Goal: Task Accomplishment & Management: Complete application form

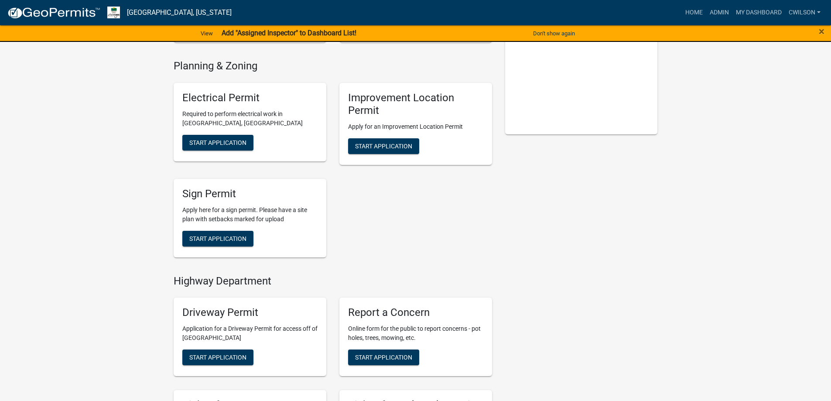
scroll to position [175, 0]
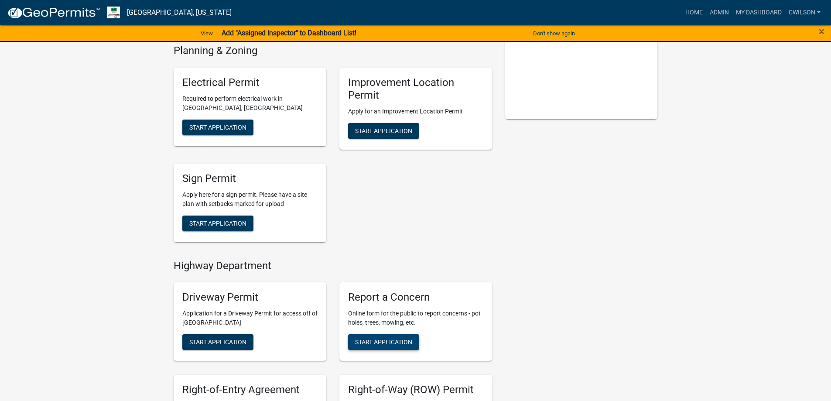
click at [408, 343] on span "Start Application" at bounding box center [383, 342] width 57 height 7
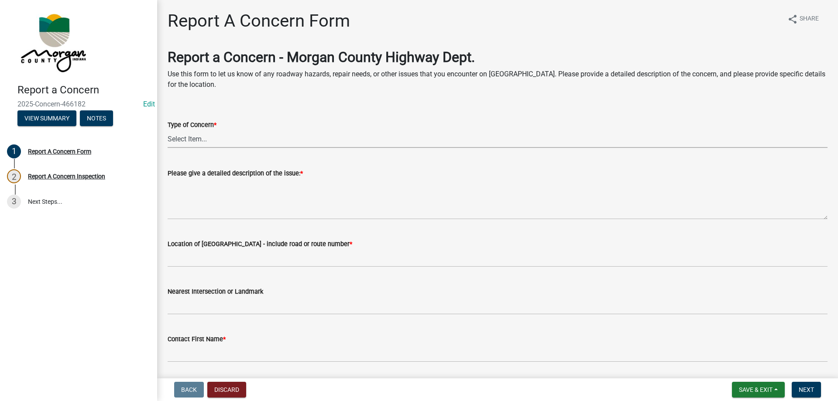
click at [218, 135] on select "Select Item... Pot Hole Patching Ditch Tree Sign Mowing Culvert Other" at bounding box center [498, 139] width 660 height 18
click at [168, 130] on select "Select Item... Pot Hole Patching Ditch Tree Sign Mowing Culvert Other" at bounding box center [498, 139] width 660 height 18
select select "031fa570-cf9b-4947-8973-1cb5d50c3df7"
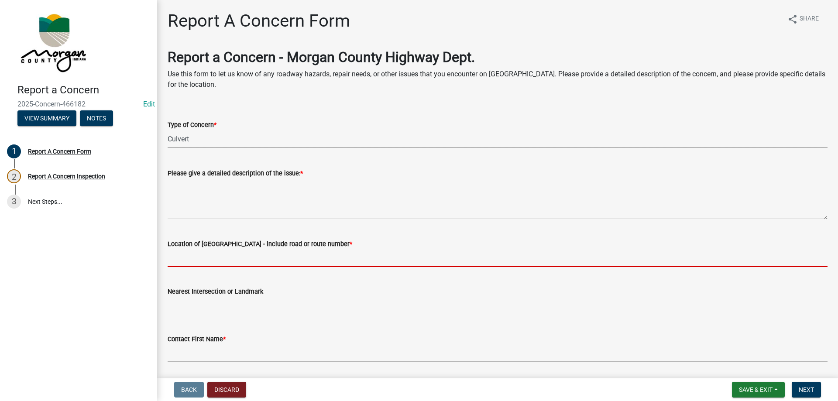
click at [226, 254] on input "Location of [GEOGRAPHIC_DATA] - include road or route number *" at bounding box center [498, 258] width 660 height 18
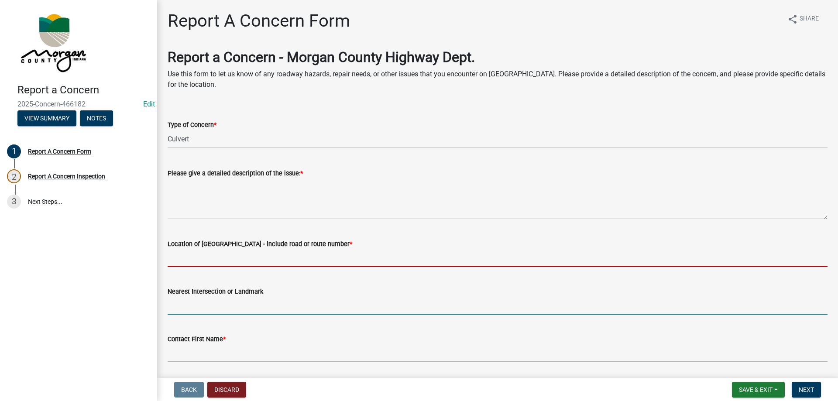
click at [334, 300] on form "Nearest Intersection or Landmark" at bounding box center [498, 300] width 660 height 28
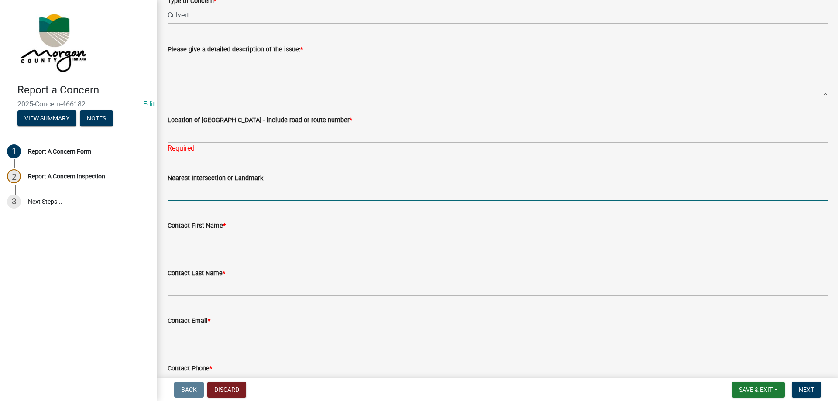
scroll to position [131, 0]
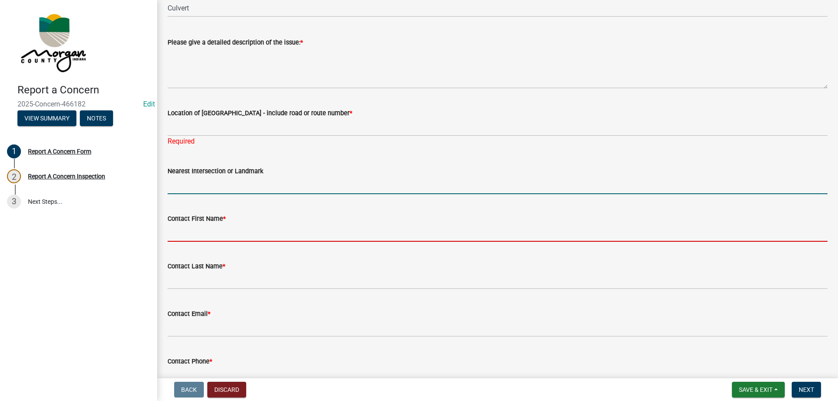
click at [202, 231] on input "Contact First Name *" at bounding box center [498, 233] width 660 height 18
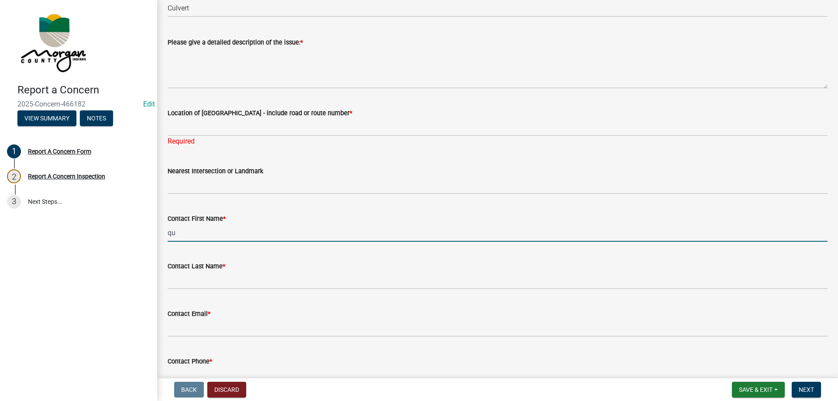
type input "q"
type input "Qinton"
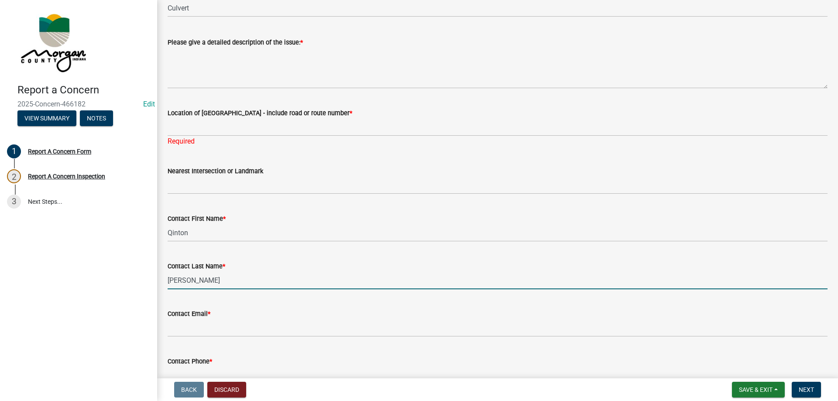
type input "Oller"
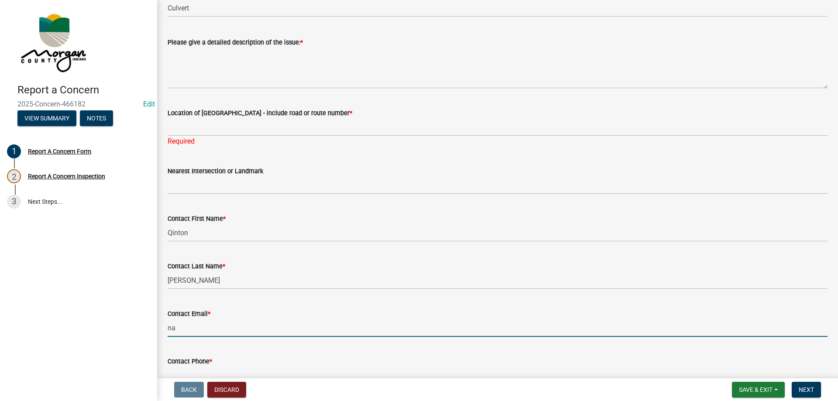
type input "na@na.na"
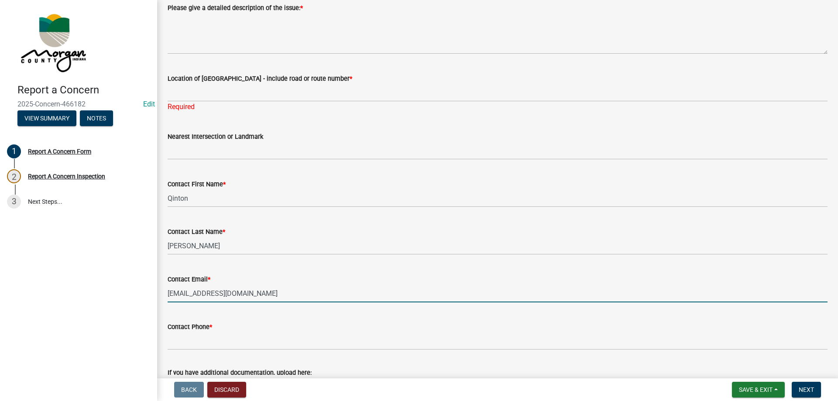
scroll to position [175, 0]
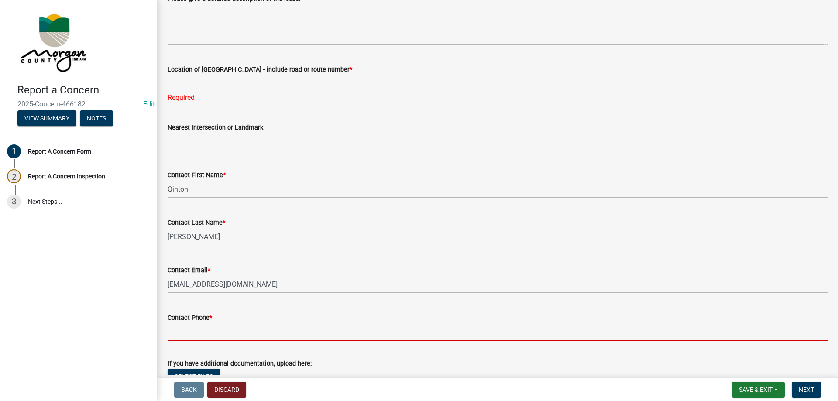
click at [224, 329] on input "Contact Phone *" at bounding box center [498, 332] width 660 height 18
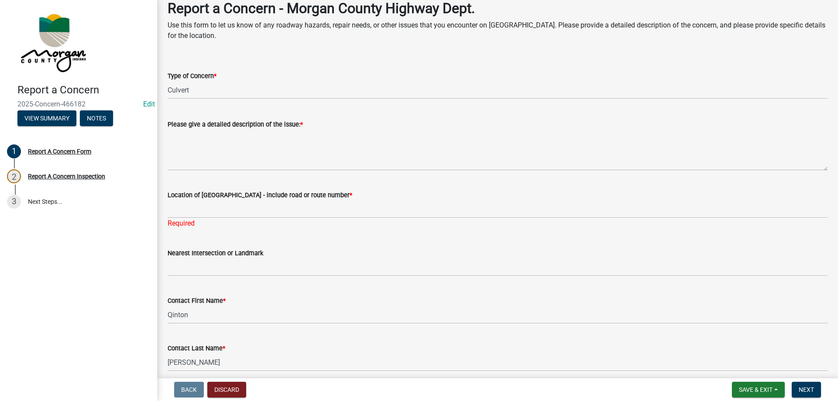
scroll to position [44, 0]
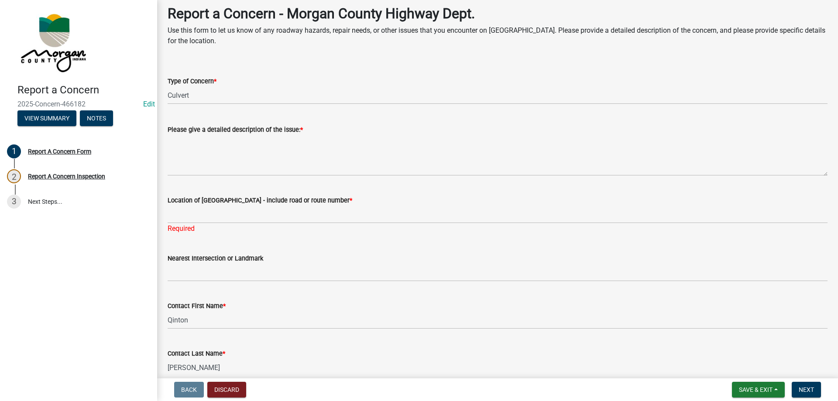
type input "317-690-8025"
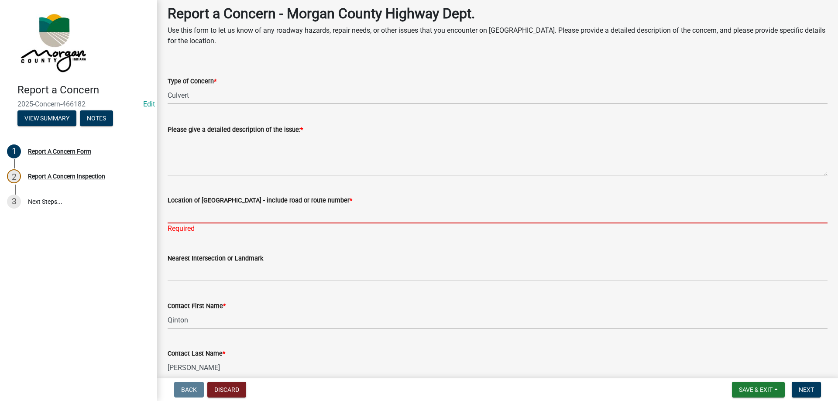
click at [232, 212] on input "Location of Concern - include road or route number *" at bounding box center [498, 215] width 660 height 18
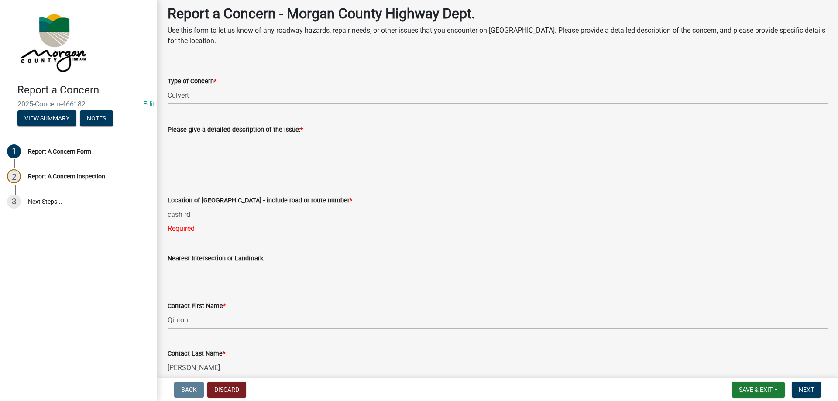
type input "cash rd"
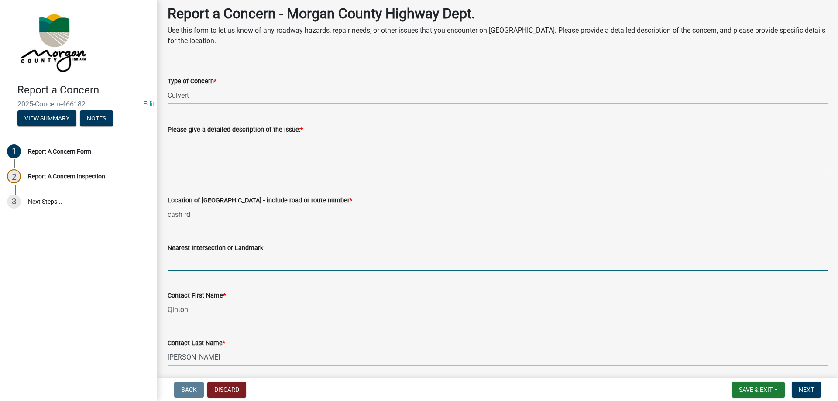
click at [225, 267] on input "Nearest Intersection or Landmark" at bounding box center [498, 262] width 660 height 18
type input "cash rd"
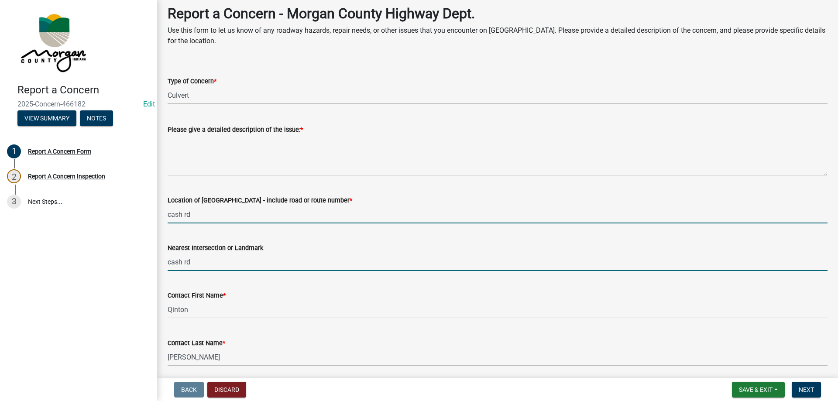
click at [205, 207] on input "cash rd" at bounding box center [498, 215] width 660 height 18
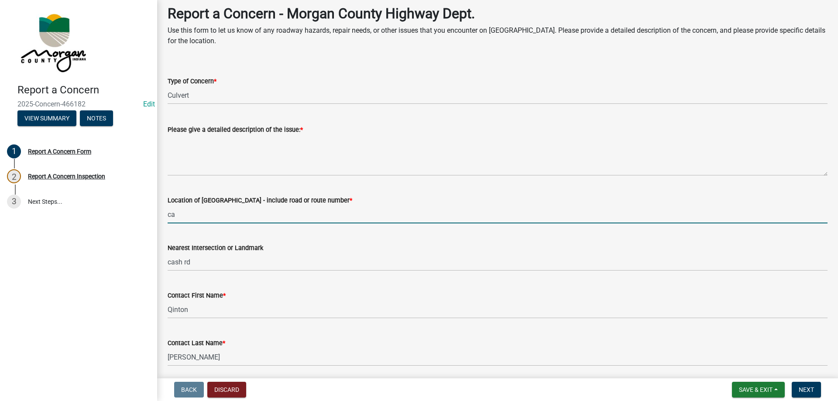
type input "c"
type input "ford rd"
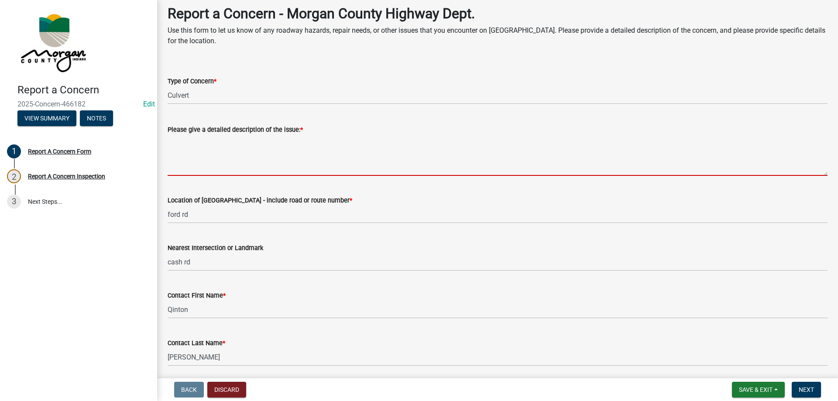
click at [194, 146] on textarea "Please give a detailed description of the issue: *" at bounding box center [498, 155] width 660 height 41
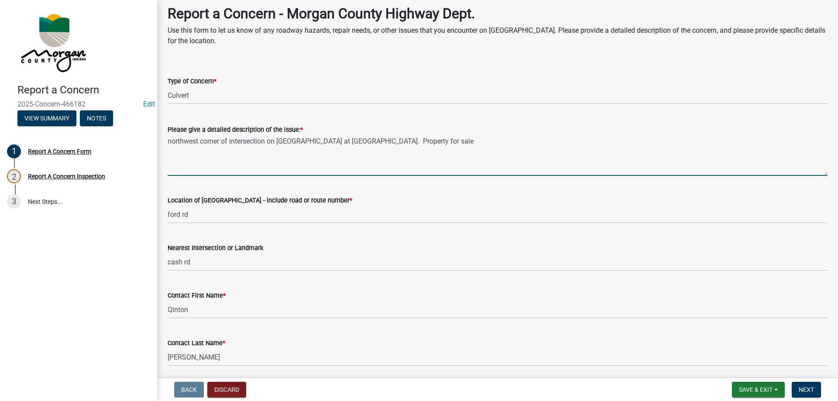
click at [406, 143] on textarea "northwest corner of intersection on ford rd at cash rd. Property for sale" at bounding box center [498, 155] width 660 height 41
click at [604, 136] on textarea "northwest corner of intersection on ford rd at cash rd. Property for sale and h…" at bounding box center [498, 155] width 660 height 41
click at [607, 138] on textarea "northwest corner of intersection on ford rd at cash rd. Property for sale and h…" at bounding box center [498, 155] width 660 height 41
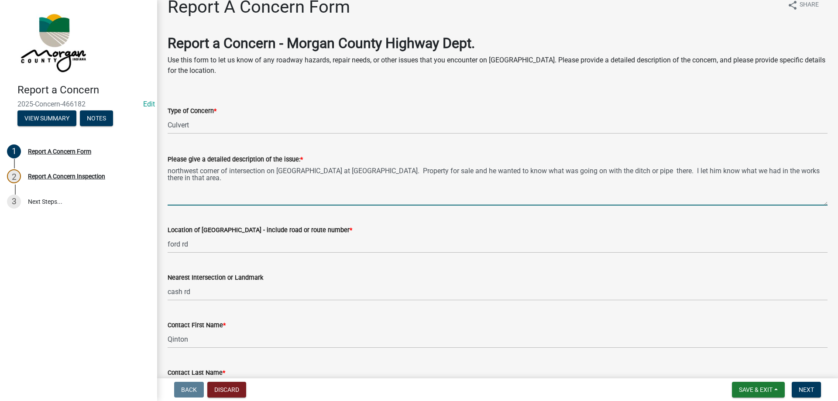
scroll to position [0, 0]
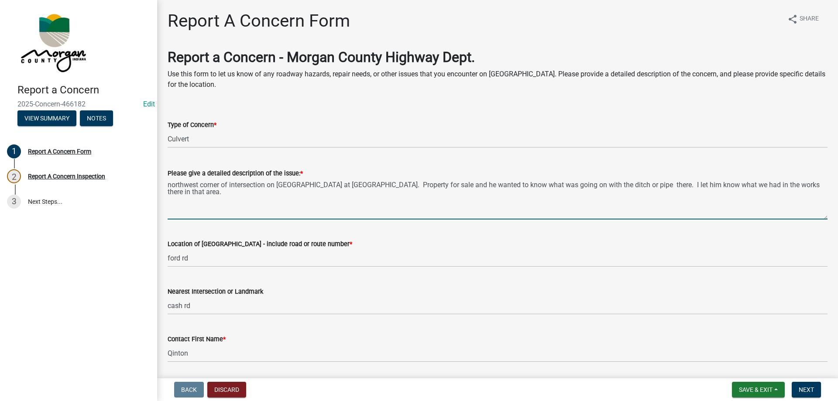
click at [812, 187] on textarea "northwest corner of intersection on ford rd at cash rd. Property for sale and h…" at bounding box center [498, 198] width 660 height 41
click at [808, 189] on textarea "northwest corner of intersection on ford rd at cash rd. Property for sale and h…" at bounding box center [498, 198] width 660 height 41
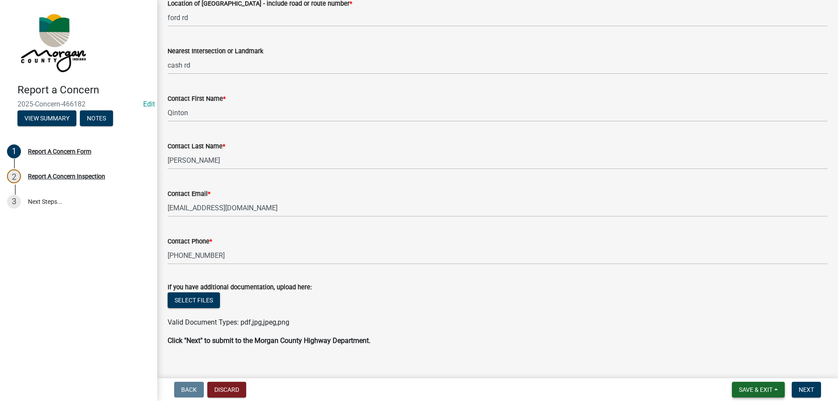
scroll to position [253, 0]
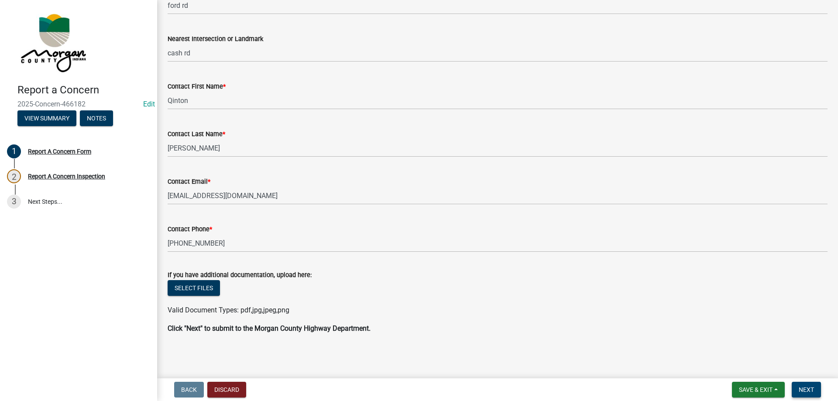
type textarea "northwest corner of intersection on ford rd at cash rd. Property for sale and h…"
click at [813, 390] on span "Next" at bounding box center [806, 389] width 15 height 7
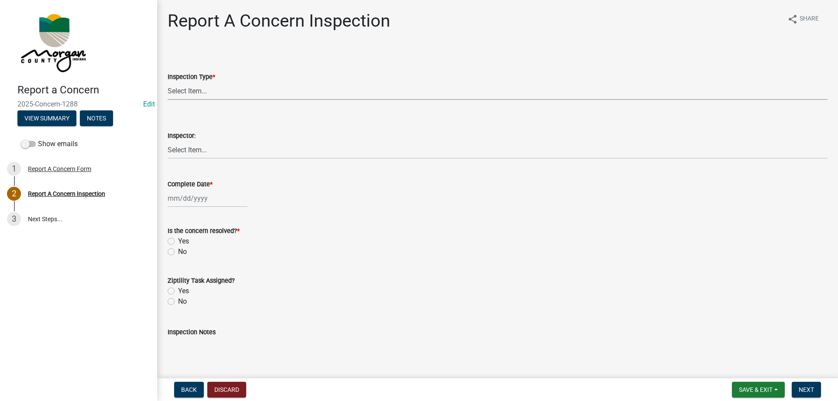
click at [179, 88] on select "Select Item... Pot Hole Patching Ditch Tree Sign Mowing Culvert Other" at bounding box center [498, 91] width 660 height 18
click at [168, 82] on select "Select Item... Pot Hole Patching Ditch Tree Sign Mowing Culvert Other" at bounding box center [498, 91] width 660 height 18
select select "031fa570-cf9b-4947-8973-1cb5d50c3df7"
click at [207, 147] on select "Select Item... Charlie Wilson Justin Schneck Ron Owens John Grenier Eddie Fishe…" at bounding box center [498, 150] width 660 height 18
click at [168, 141] on select "Select Item... Charlie Wilson Justin Schneck Ron Owens John Grenier Eddie Fishe…" at bounding box center [498, 150] width 660 height 18
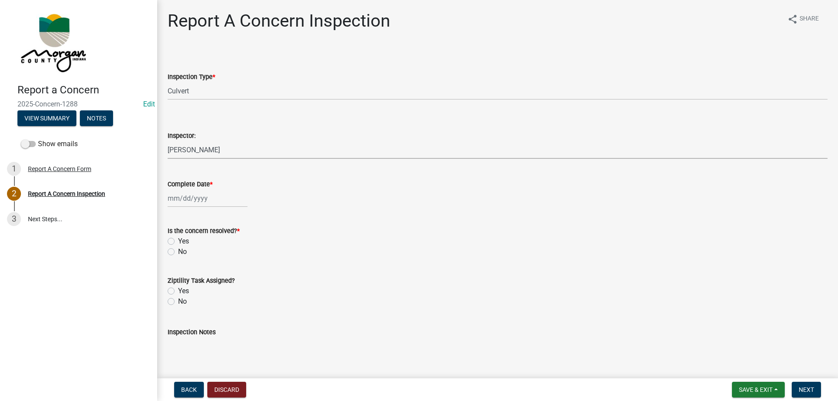
select select "8bda91b2-ac7b-41e2-ae5b-cef6dd645a83"
click at [189, 204] on div at bounding box center [208, 198] width 80 height 18
select select "8"
select select "2025"
click at [187, 285] on div "19" at bounding box center [190, 287] width 14 height 14
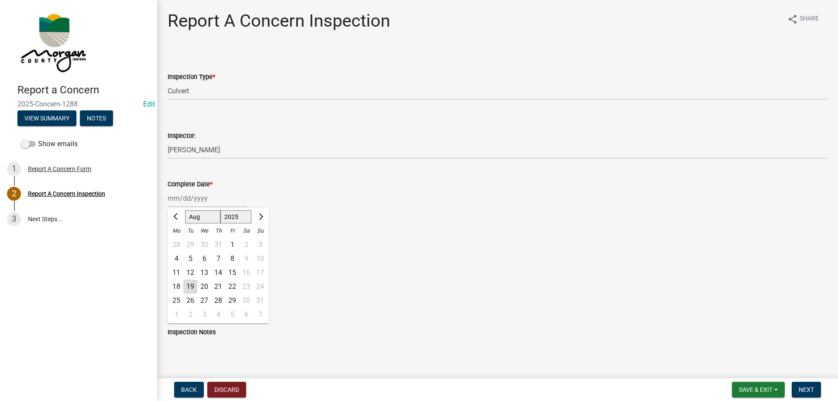
type input "[DATE]"
click at [178, 239] on label "Yes" at bounding box center [183, 241] width 11 height 10
click at [178, 239] on input "Yes" at bounding box center [181, 239] width 6 height 6
radio input "true"
click at [178, 302] on label "No" at bounding box center [182, 301] width 9 height 10
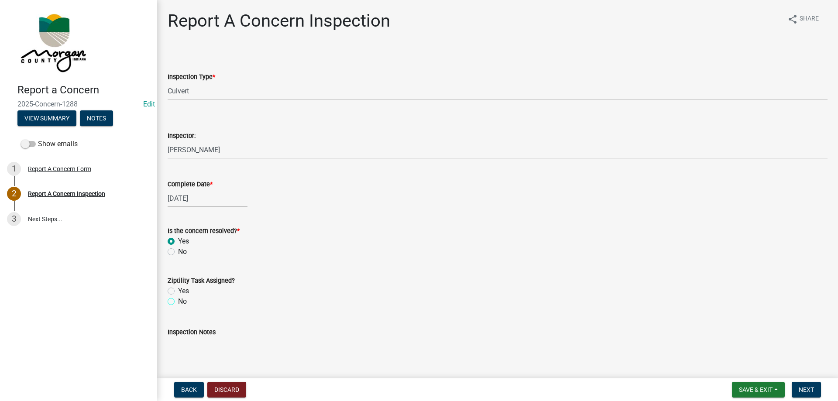
click at [178, 302] on input "No" at bounding box center [181, 299] width 6 height 6
radio input "true"
click at [226, 367] on textarea "Inspection Notes" at bounding box center [498, 357] width 660 height 41
type textarea "t"
click at [647, 353] on textarea "informed Qinton of all the work we had going on in that area and how to get a d…" at bounding box center [498, 357] width 660 height 41
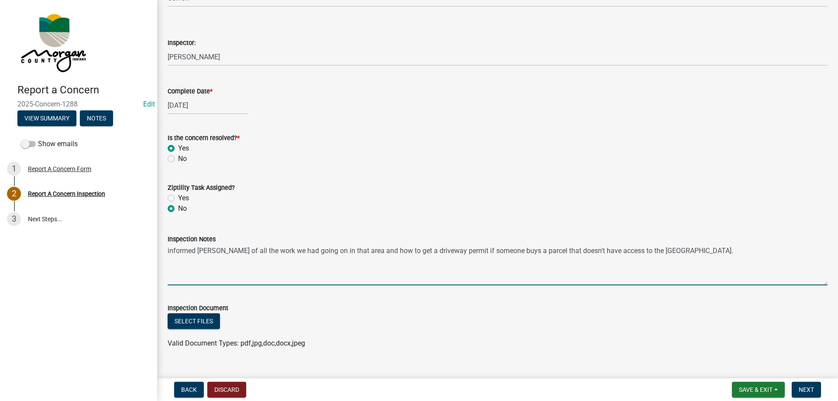
scroll to position [109, 0]
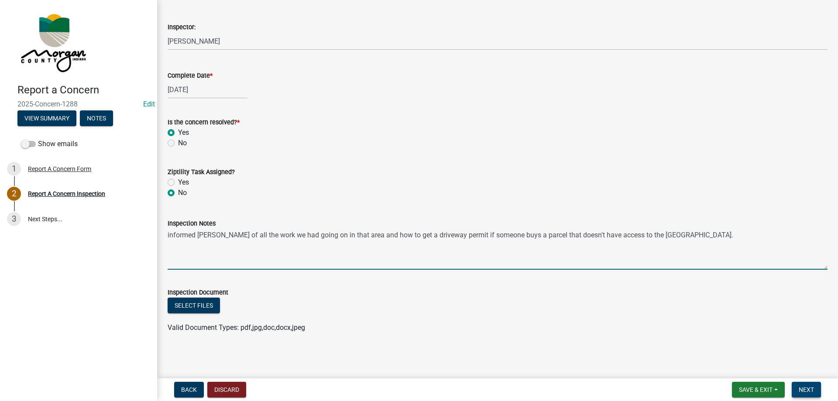
type textarea "informed Qinton of all the work we had going on in that area and how to get a d…"
click at [810, 385] on button "Next" at bounding box center [806, 390] width 29 height 16
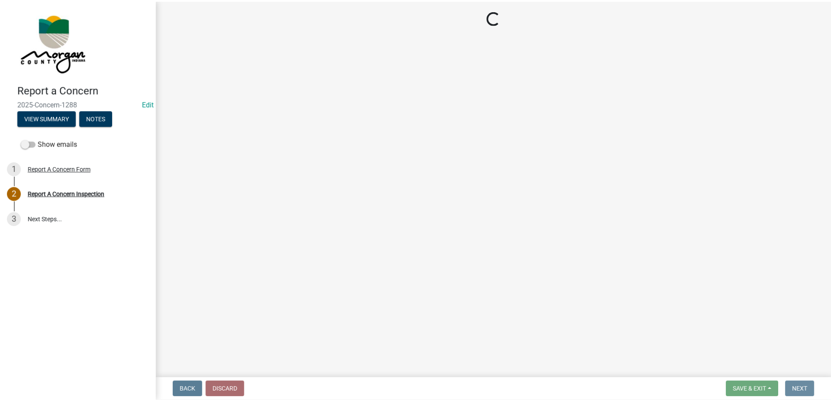
scroll to position [0, 0]
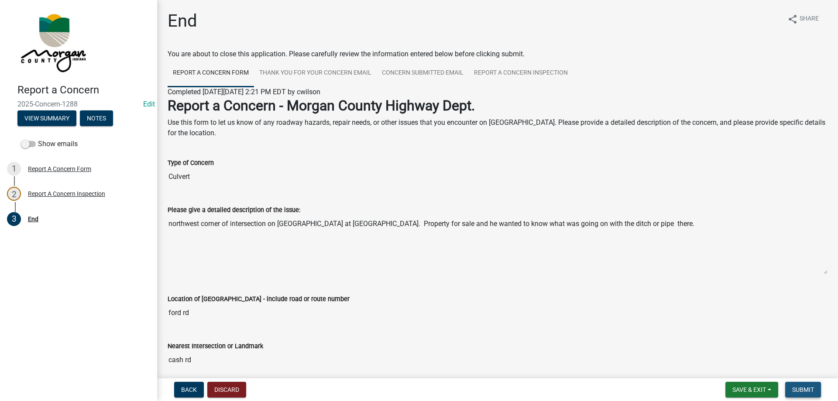
click at [810, 385] on button "Submit" at bounding box center [803, 390] width 36 height 16
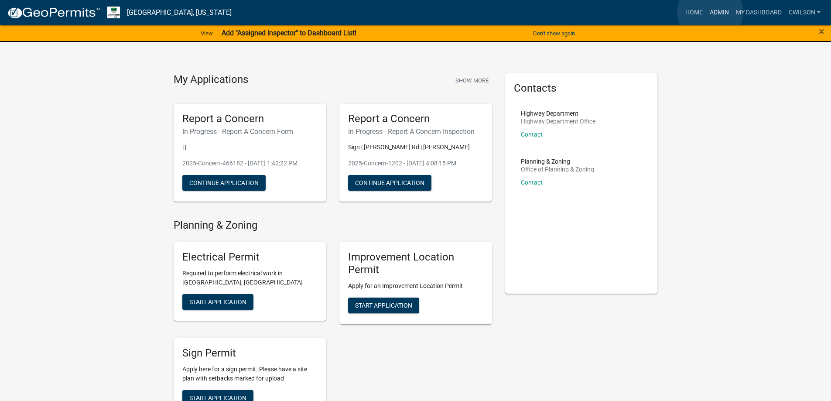
click at [710, 12] on link "Admin" at bounding box center [719, 12] width 26 height 17
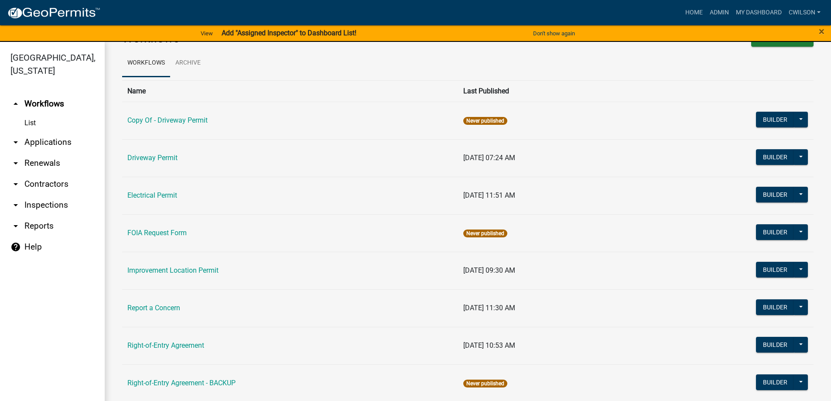
scroll to position [44, 0]
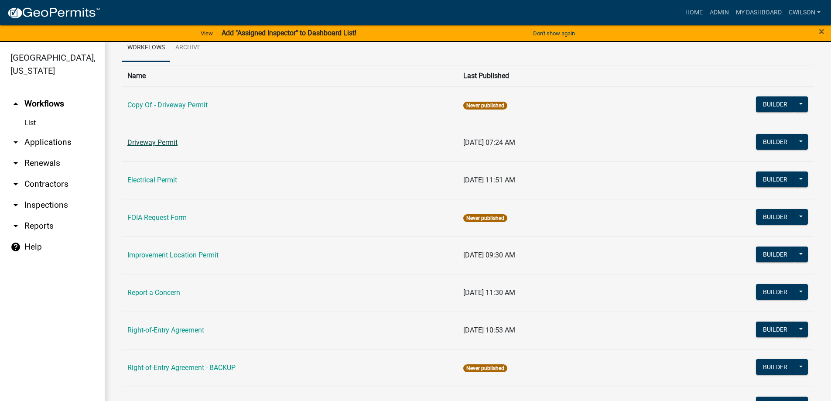
click at [173, 143] on link "Driveway Permit" at bounding box center [152, 142] width 50 height 8
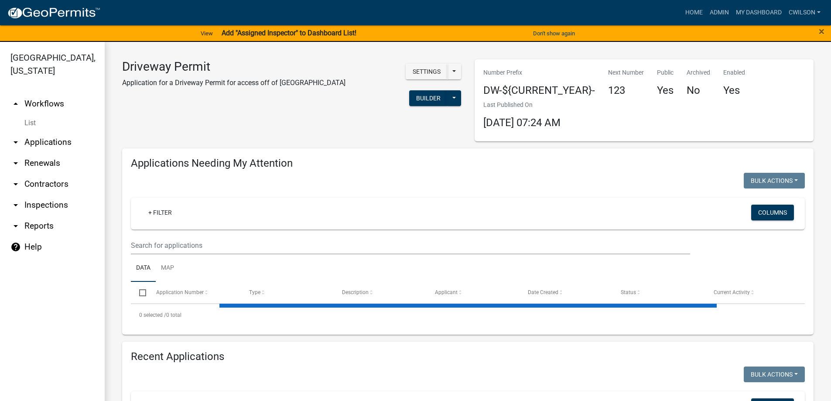
select select "2: 50"
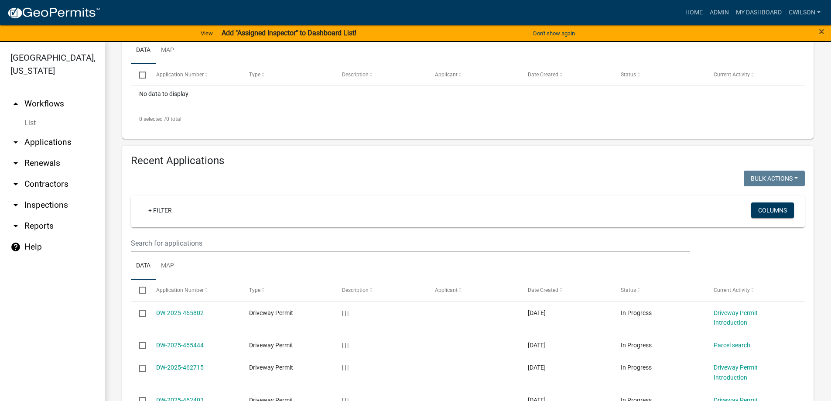
scroll to position [218, 0]
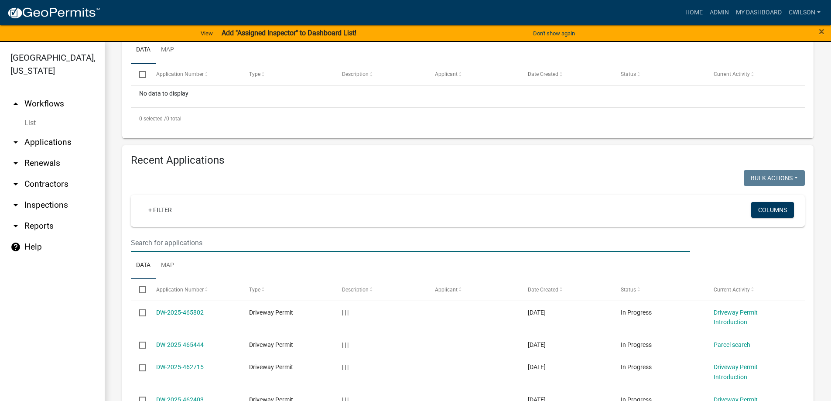
click at [240, 244] on input "text" at bounding box center [410, 243] width 559 height 18
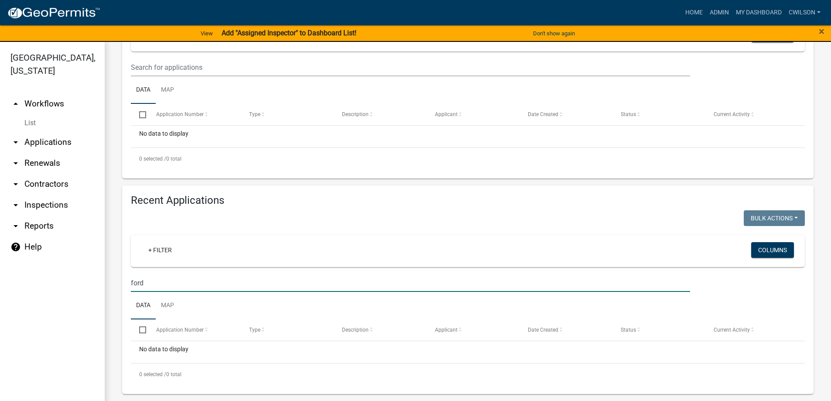
scroll to position [10, 0]
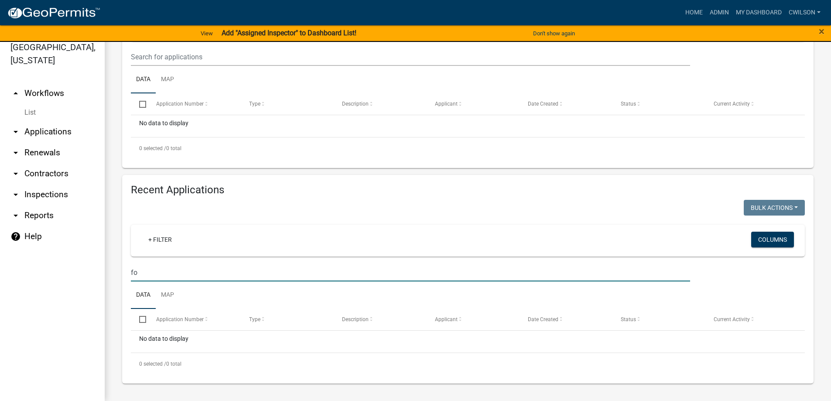
type input "f"
type input "a"
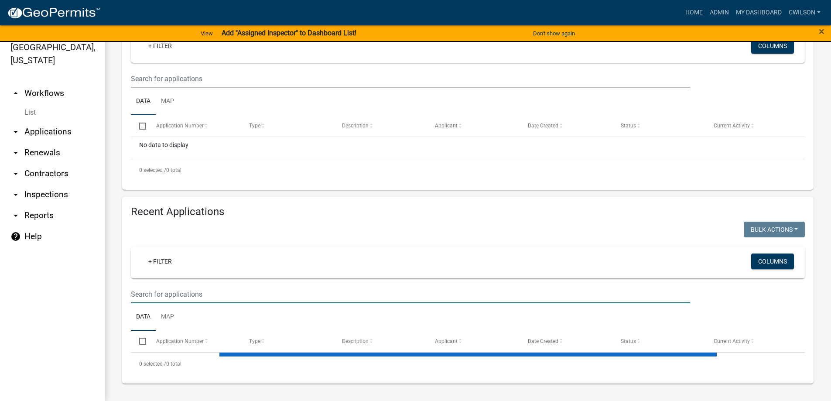
select select "2: 50"
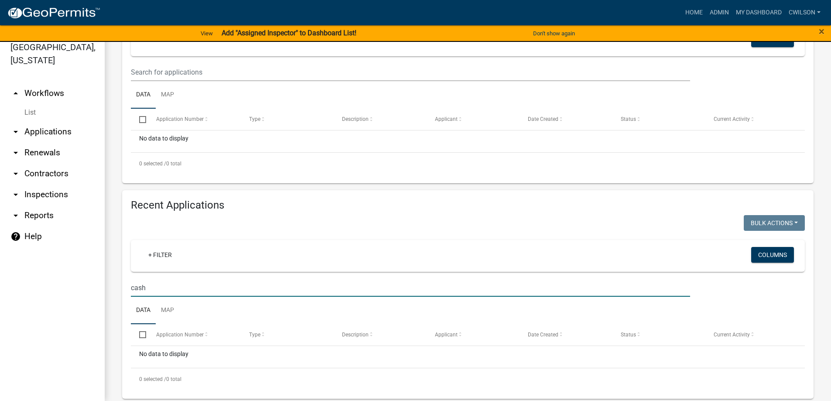
scroll to position [178, 0]
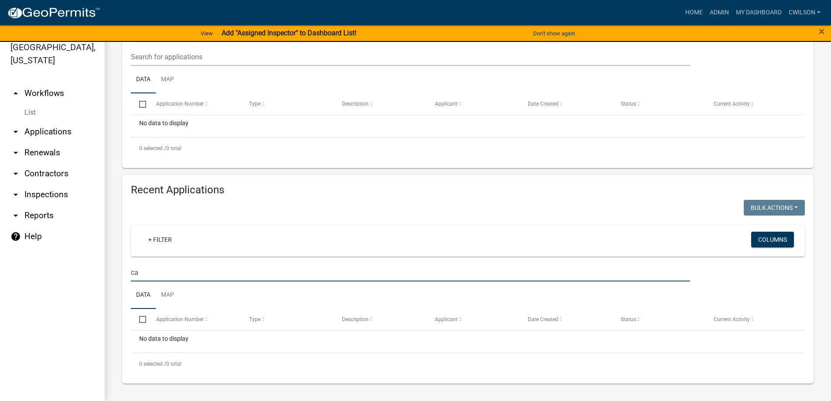
type input "c"
select select "2: 50"
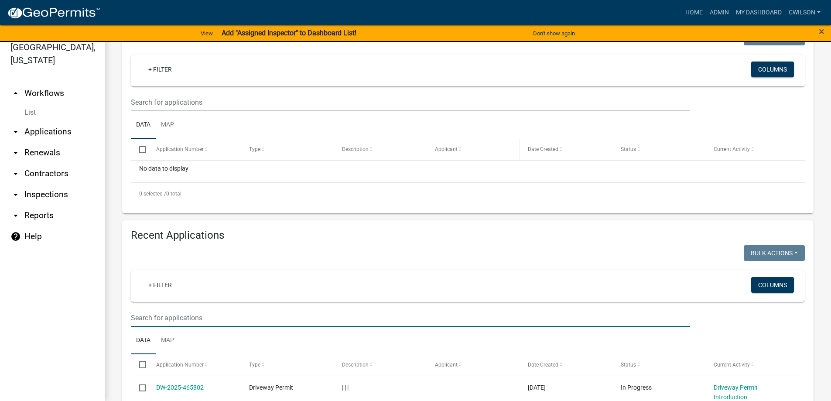
scroll to position [0, 0]
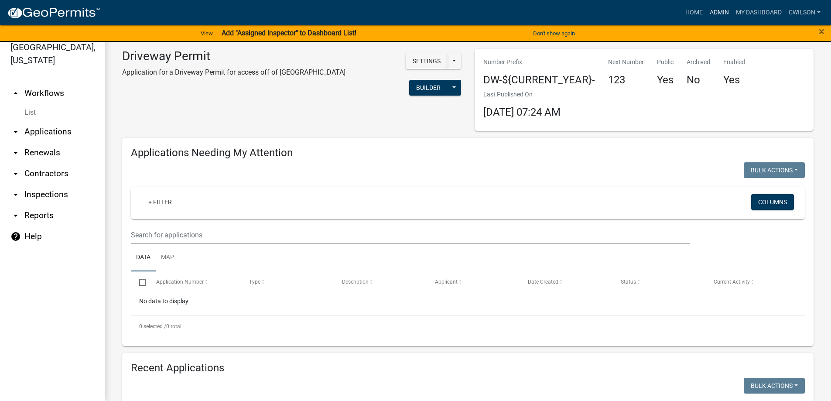
click at [719, 11] on link "Admin" at bounding box center [719, 12] width 26 height 17
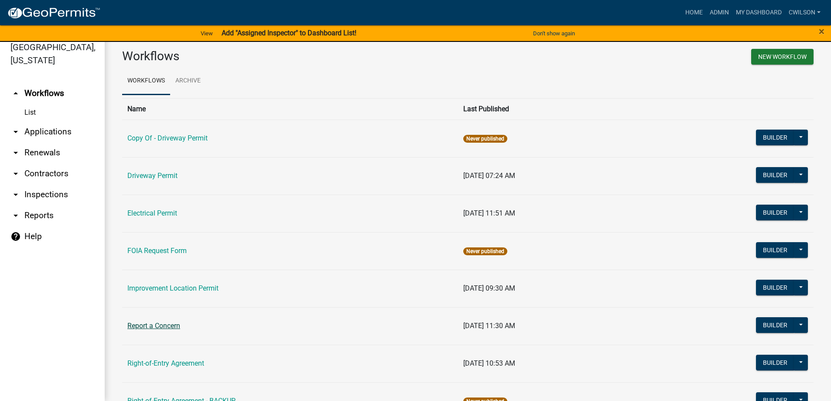
click at [170, 326] on link "Report a Concern" at bounding box center [153, 326] width 53 height 8
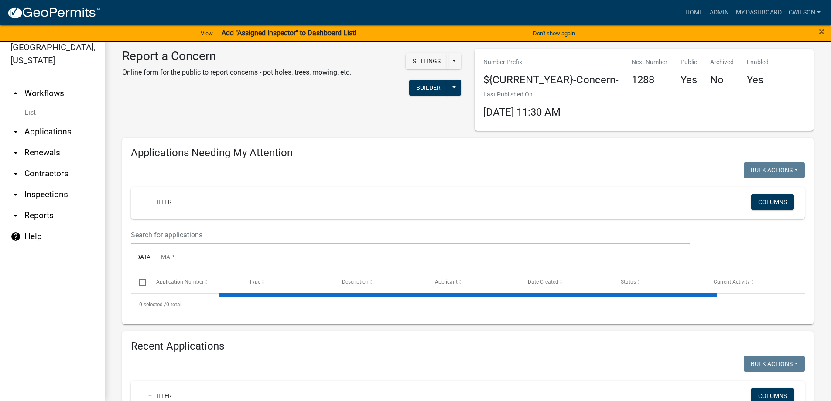
select select "2: 50"
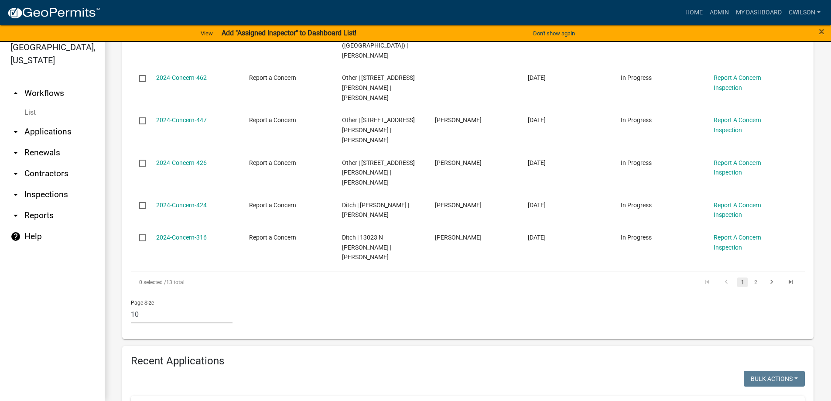
scroll to position [524, 0]
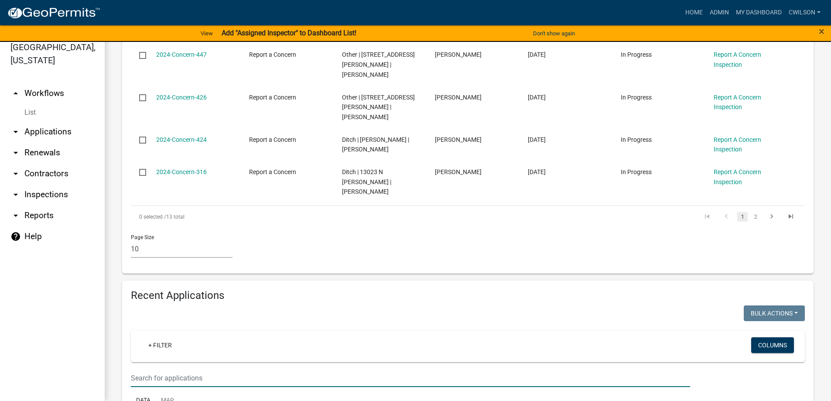
type input "ford"
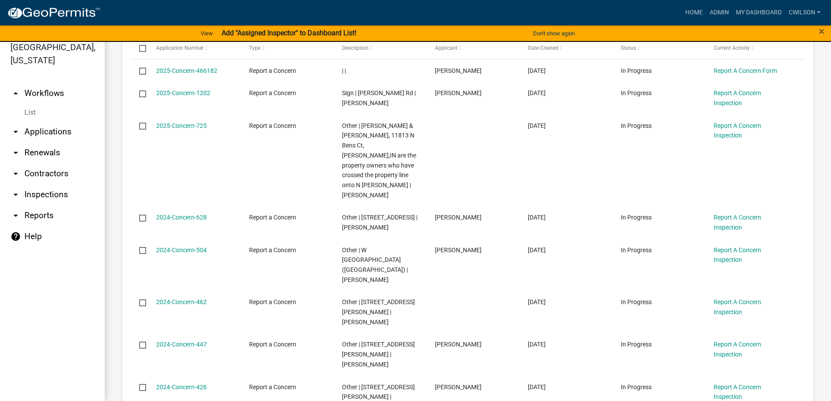
scroll to position [218, 0]
